Goal: Transaction & Acquisition: Purchase product/service

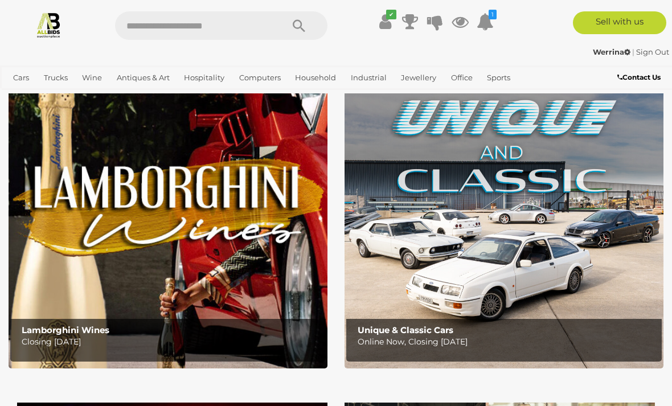
scroll to position [36, 0]
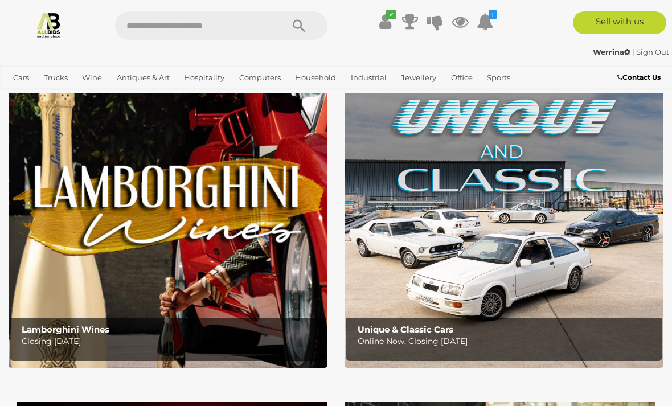
click at [0, 0] on span "Auctions" at bounding box center [0, 0] width 0 height 0
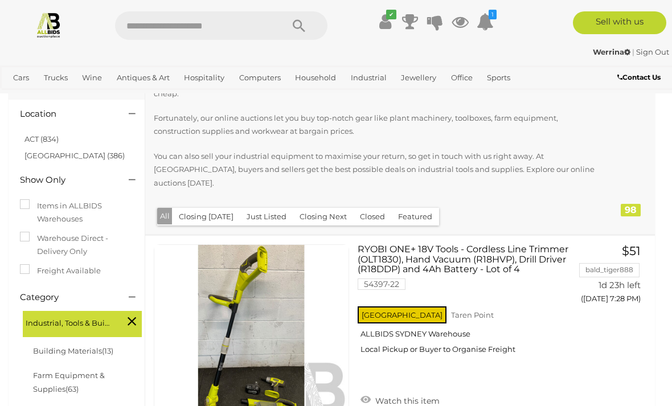
scroll to position [99, 0]
click at [28, 152] on link "NSW (386)" at bounding box center [74, 156] width 100 height 9
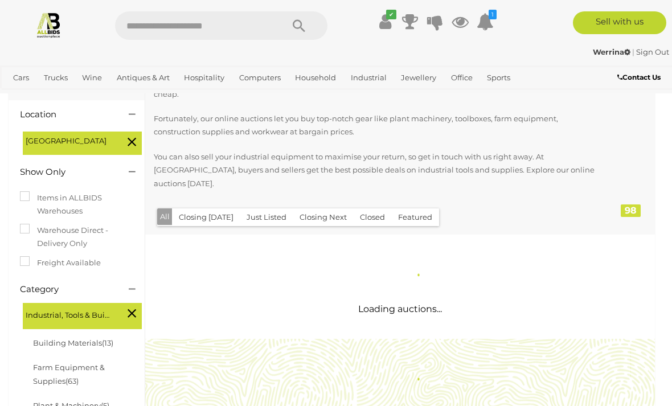
scroll to position [0, 0]
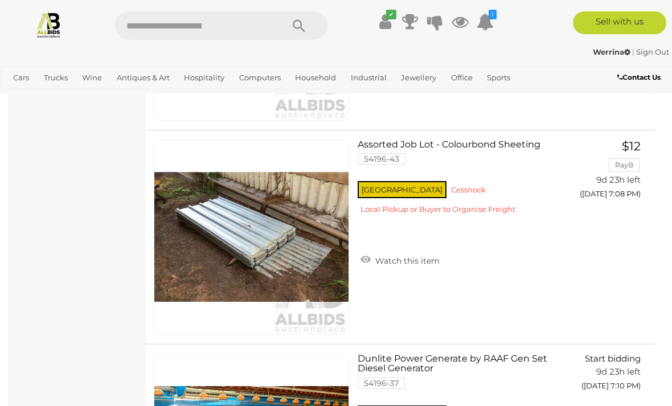
scroll to position [7699, 0]
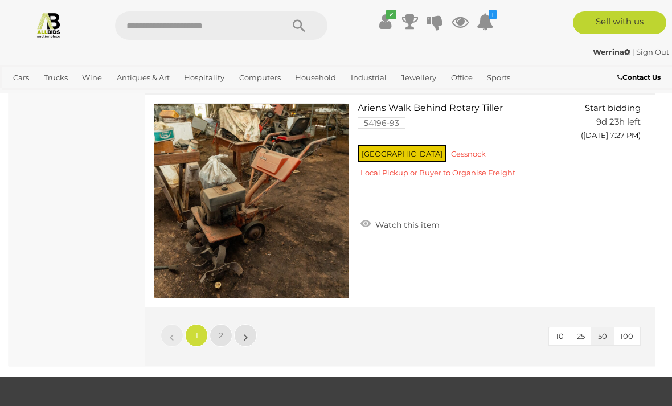
click at [231, 324] on link "2" at bounding box center [221, 335] width 23 height 23
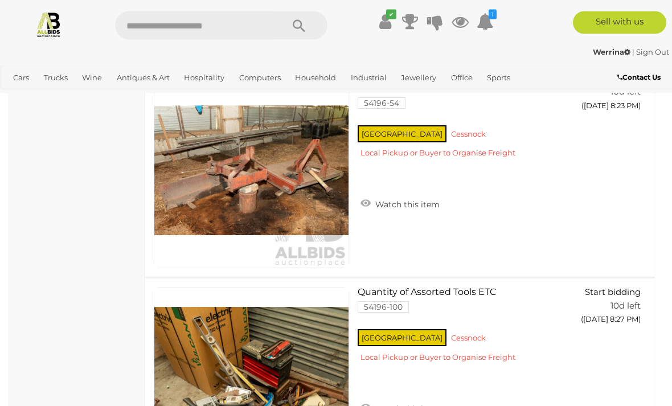
scroll to position [8193, 0]
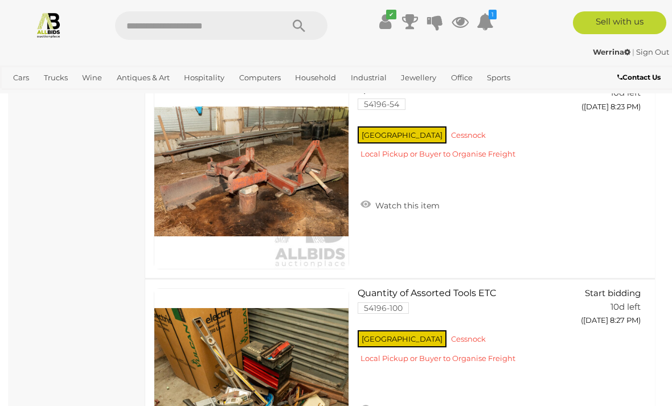
click at [0, 0] on span "Auctions" at bounding box center [0, 0] width 0 height 0
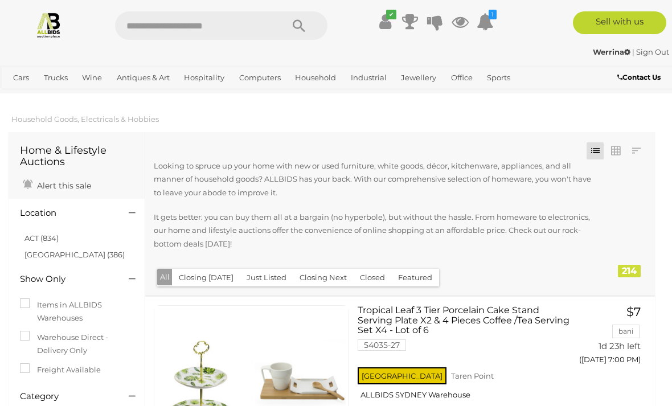
click at [38, 250] on link "NSW (386)" at bounding box center [74, 254] width 100 height 9
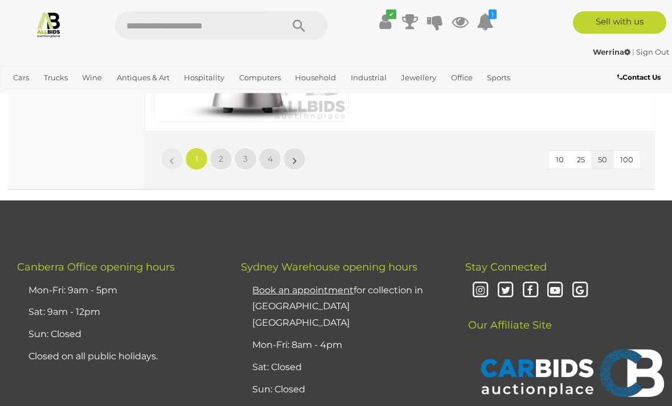
scroll to position [10873, 0]
click at [220, 158] on span "2" at bounding box center [221, 159] width 5 height 10
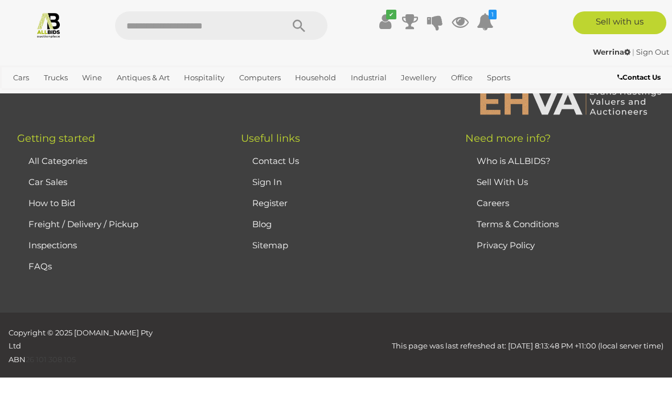
scroll to position [179, 0]
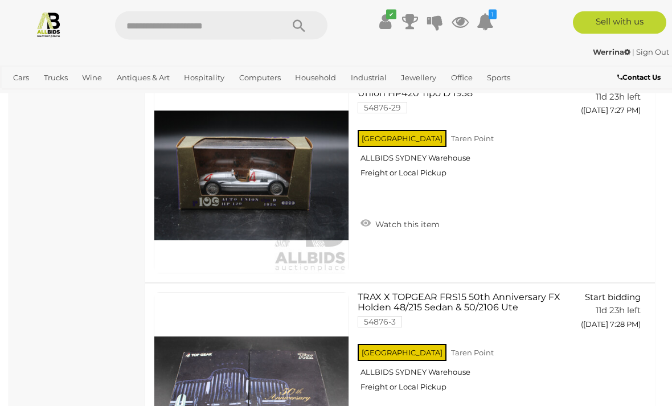
scroll to position [9651, 0]
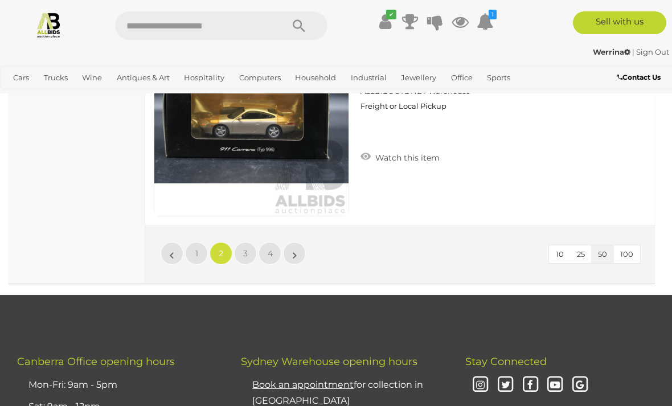
click at [244, 255] on span "3" at bounding box center [245, 253] width 5 height 10
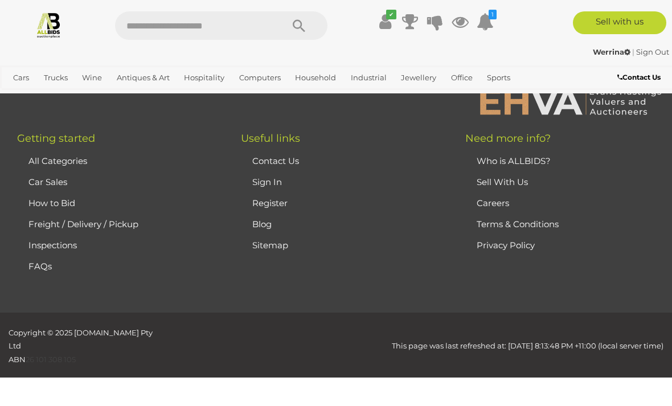
scroll to position [179, 0]
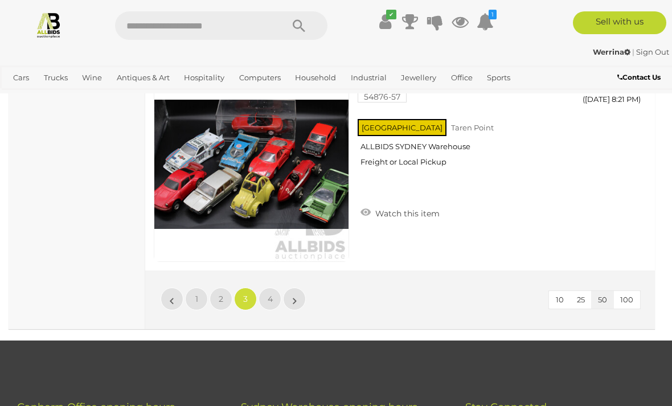
scroll to position [10733, 0]
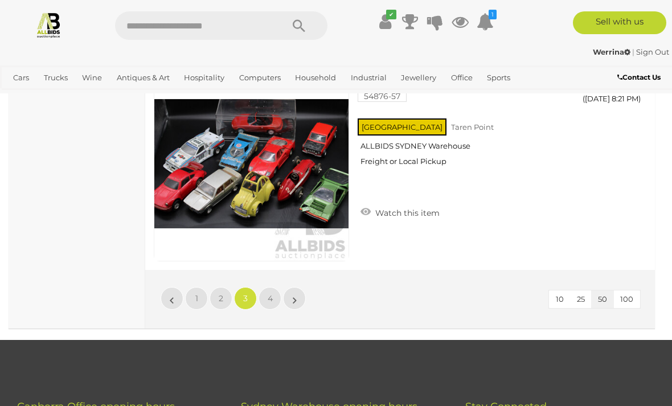
click at [272, 305] on link "4" at bounding box center [270, 298] width 23 height 23
